Goal: Task Accomplishment & Management: Use online tool/utility

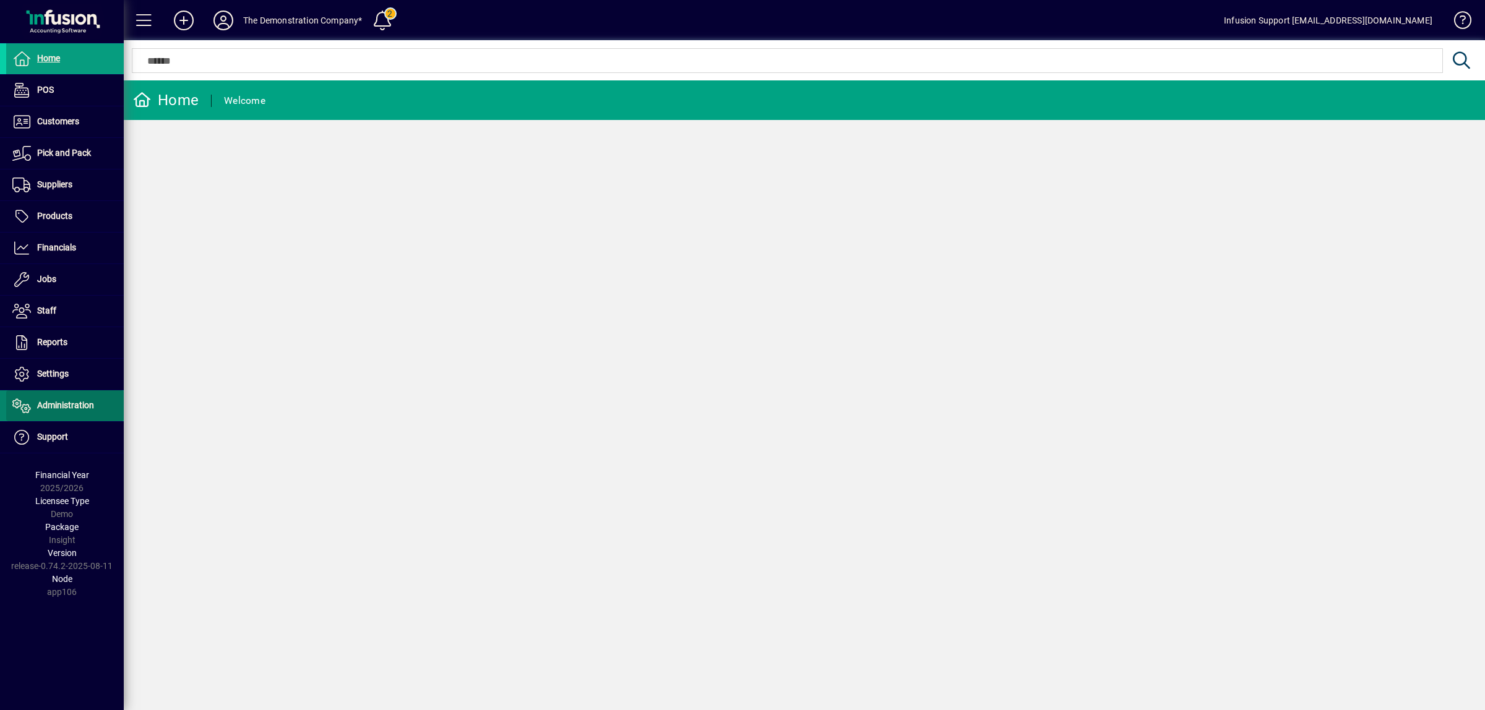
click at [50, 416] on span at bounding box center [65, 406] width 118 height 30
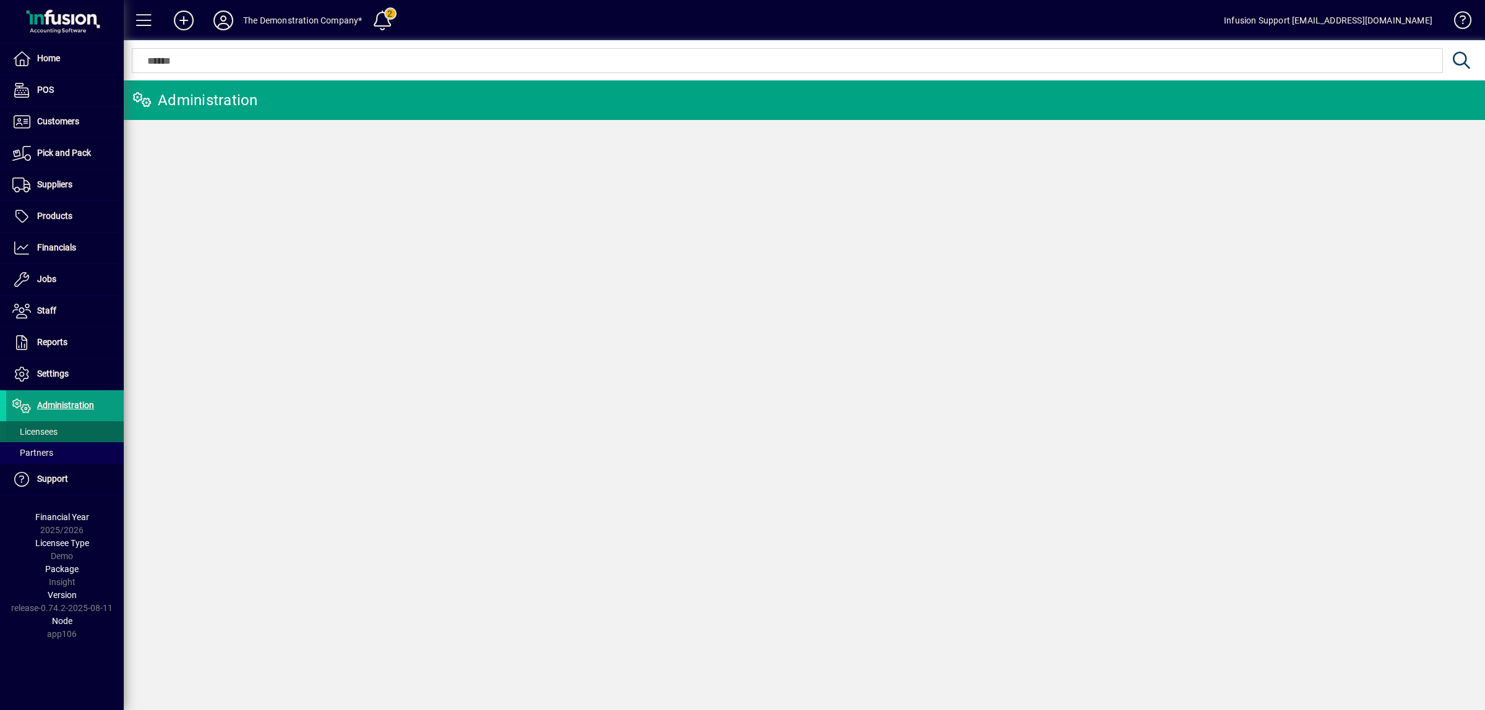
click at [38, 431] on span "Licensees" at bounding box center [34, 432] width 45 height 10
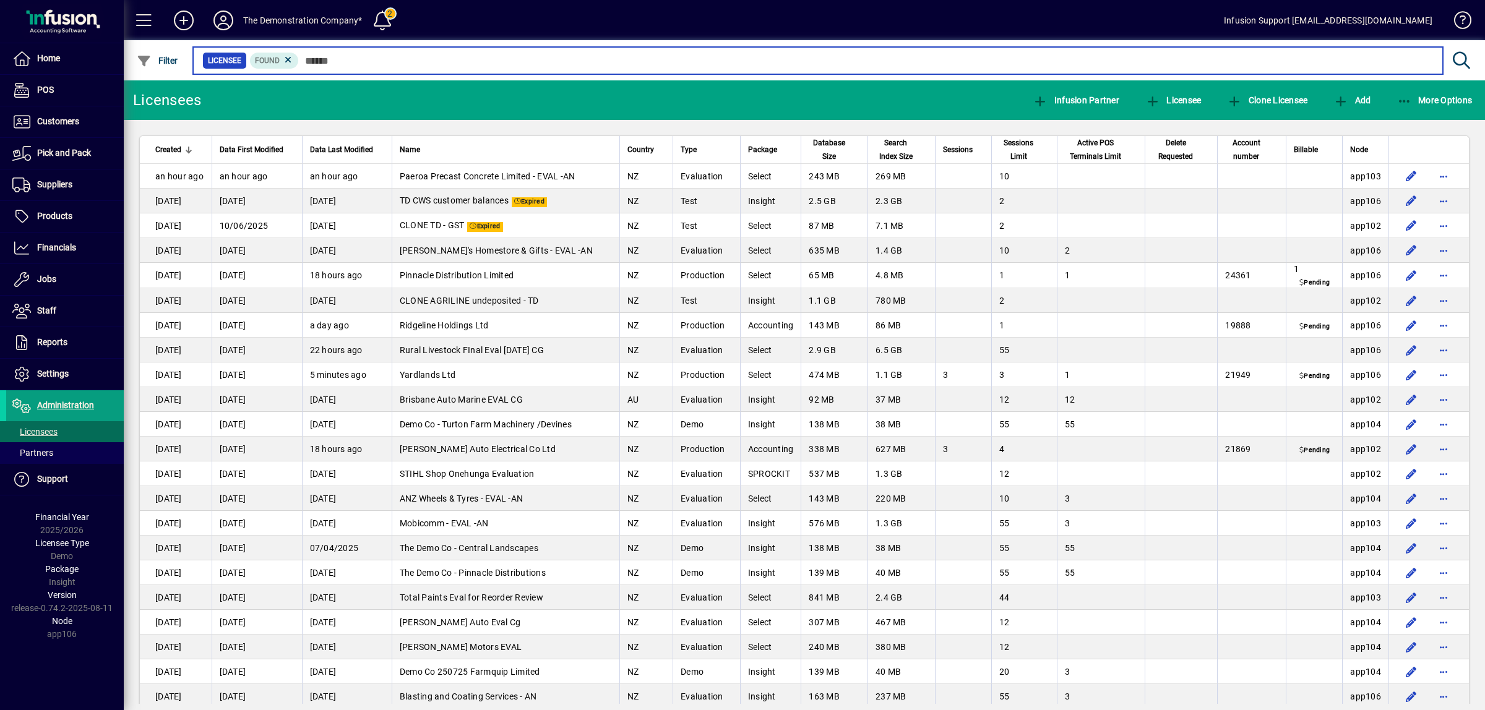
click at [569, 58] on input "text" at bounding box center [866, 60] width 1134 height 17
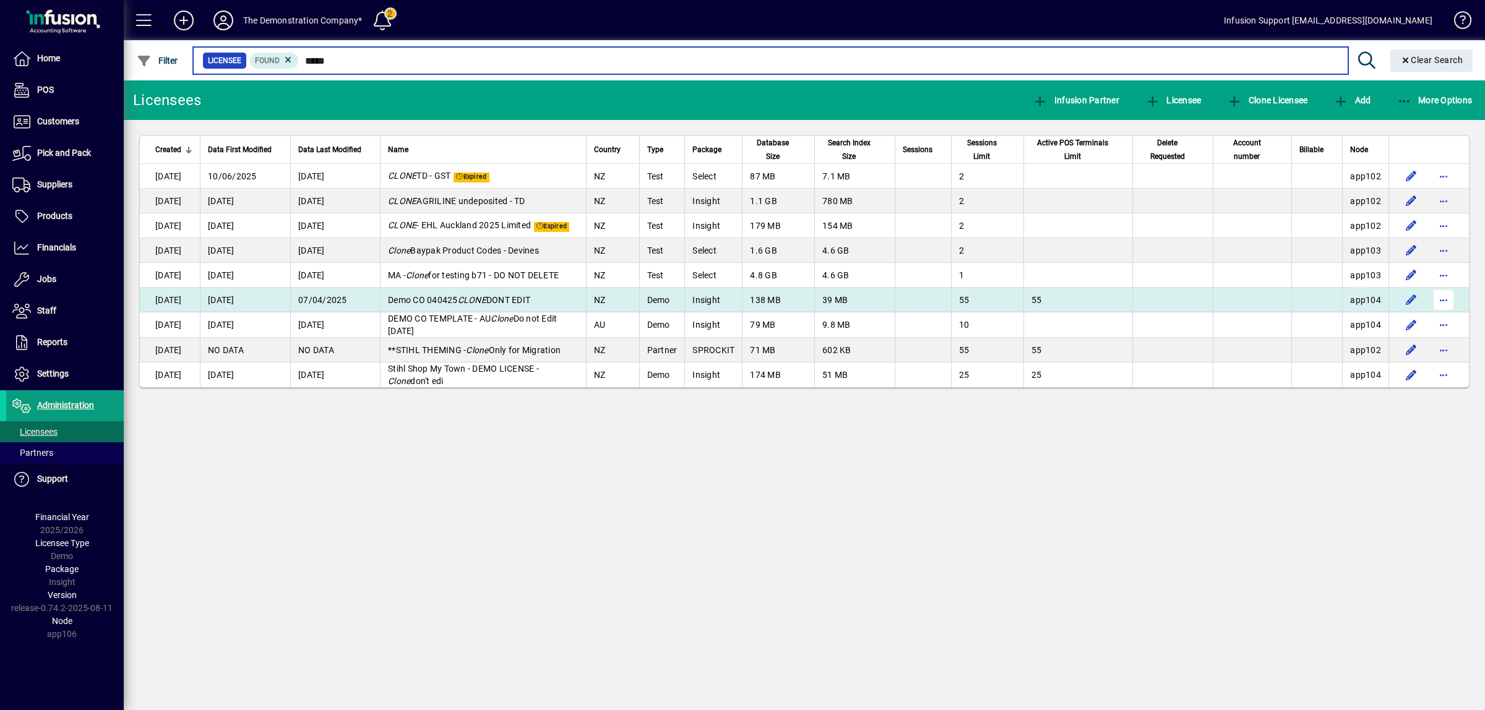
type input "*****"
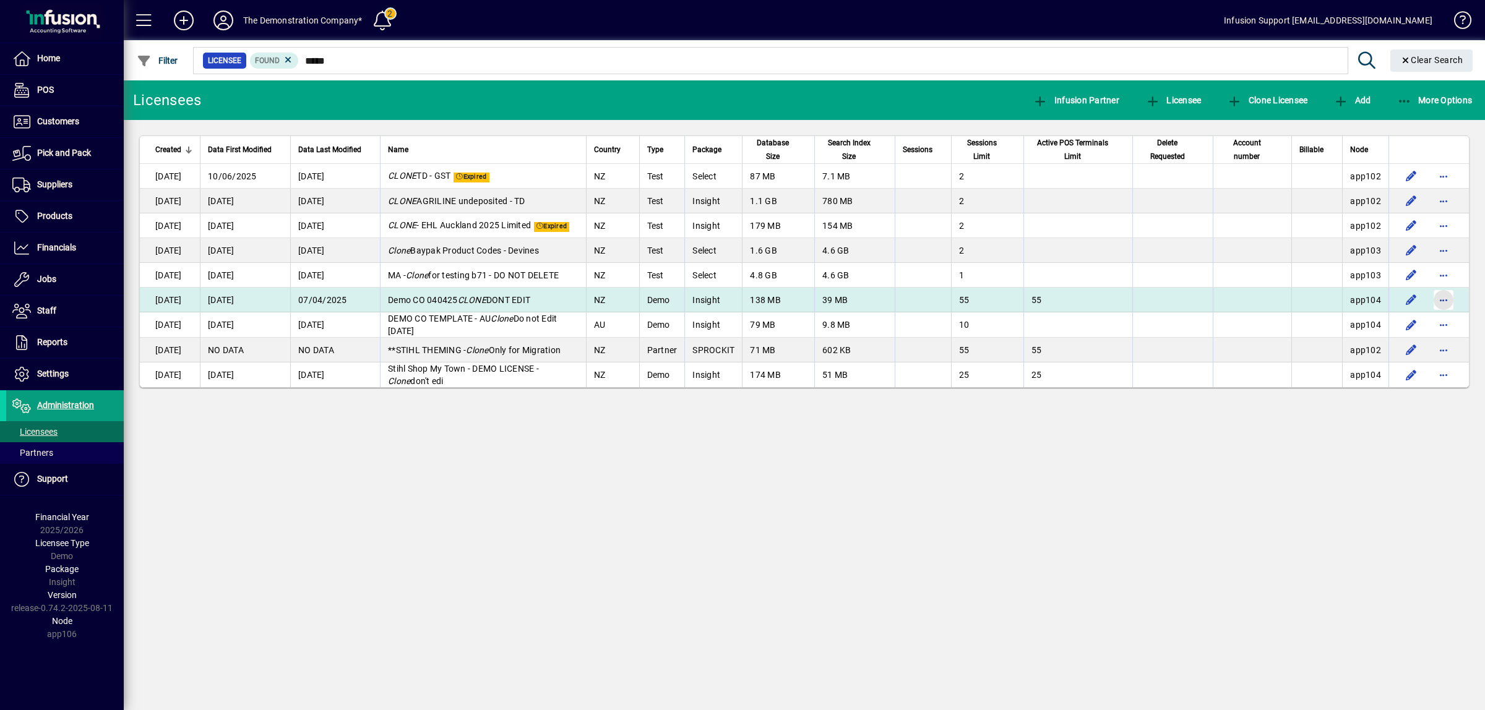
click at [1440, 302] on span "button" at bounding box center [1444, 300] width 30 height 30
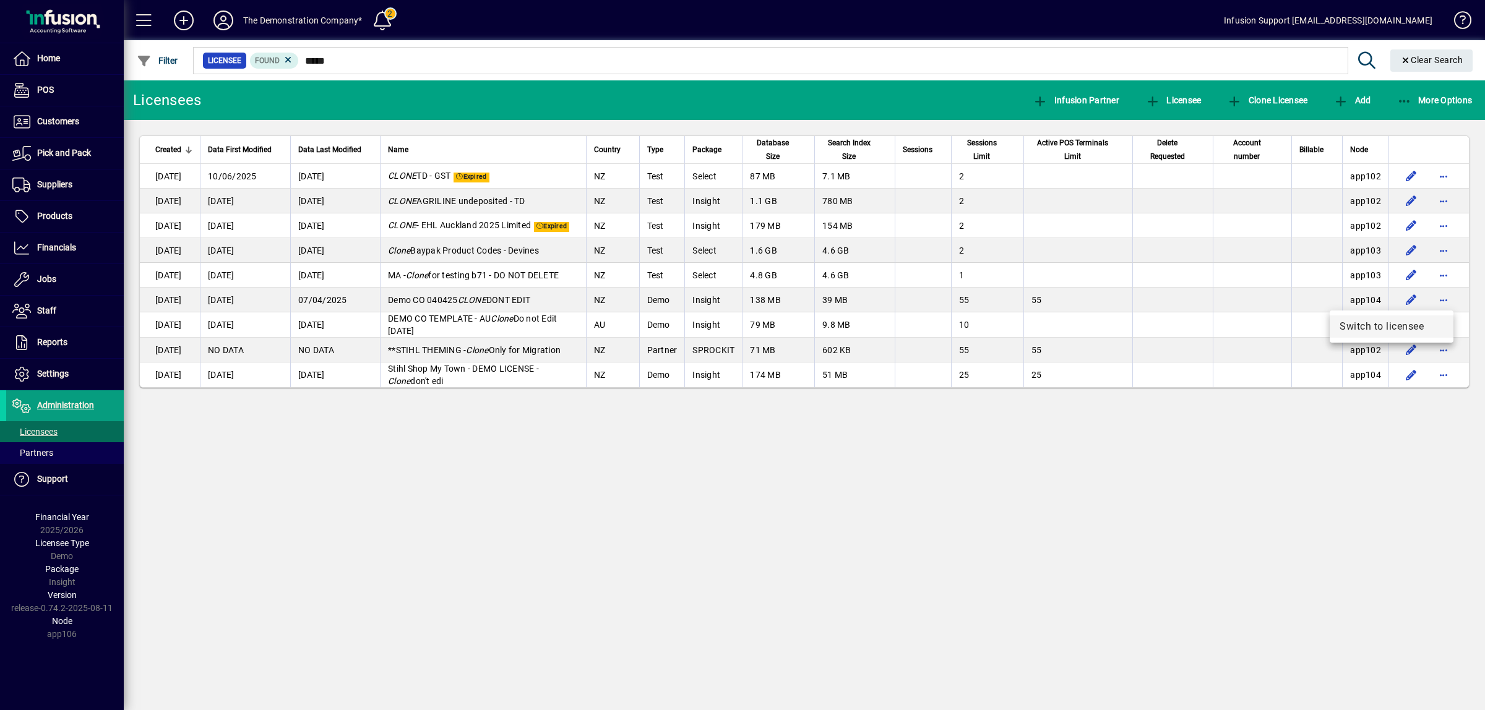
click at [1387, 322] on span "Switch to licensee" at bounding box center [1392, 326] width 104 height 15
